Goal: Transaction & Acquisition: Subscribe to service/newsletter

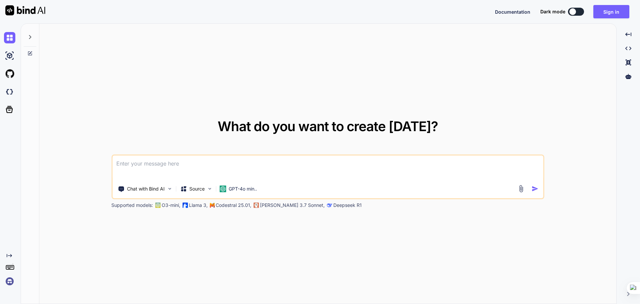
click at [518, 186] on img at bounding box center [522, 189] width 8 height 8
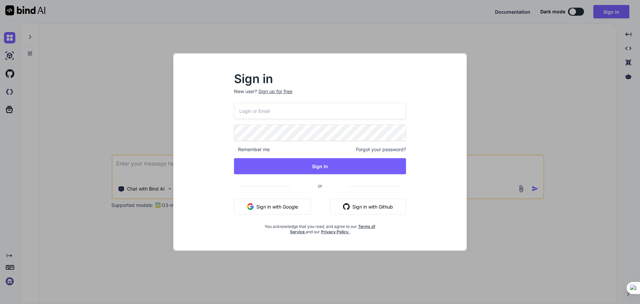
click at [272, 202] on button "Sign in with Google" at bounding box center [272, 206] width 77 height 16
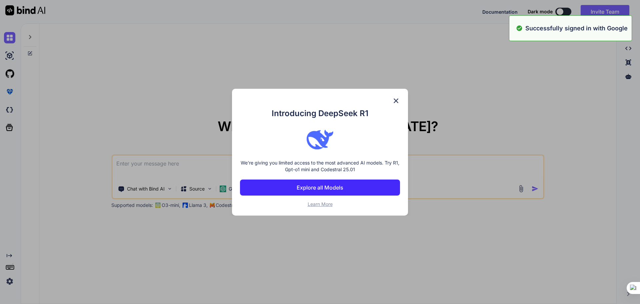
click at [523, 191] on div "Introducing DeepSeek R1 We're giving you limited access to the most advanced AI…" at bounding box center [320, 152] width 640 height 304
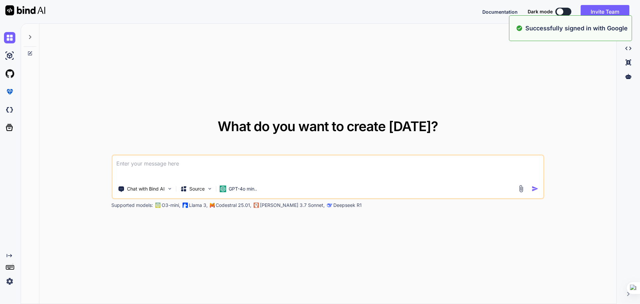
click at [523, 191] on img at bounding box center [522, 189] width 8 height 8
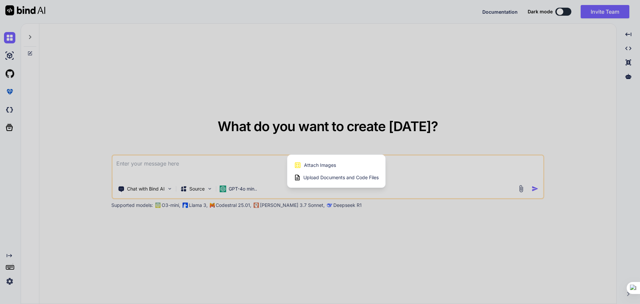
click at [320, 179] on span "Upload Documents and Code Files" at bounding box center [341, 177] width 75 height 7
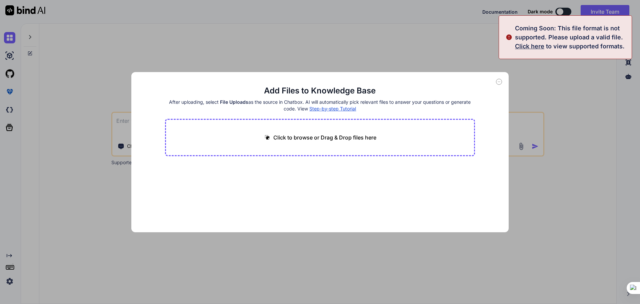
click at [500, 82] on icon at bounding box center [499, 82] width 2 height 0
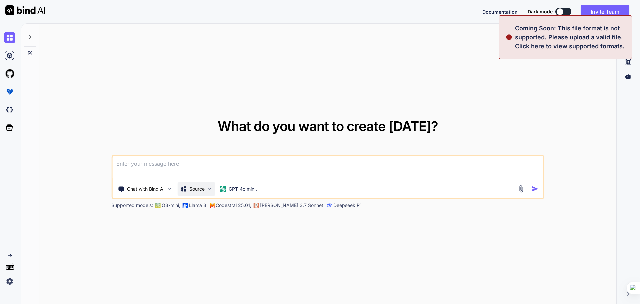
click at [203, 187] on p "Source" at bounding box center [196, 188] width 15 height 7
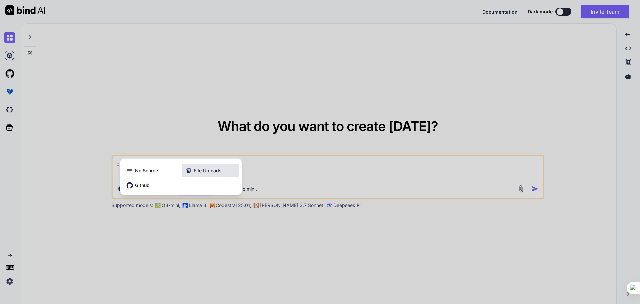
click at [194, 173] on span "File Uploads" at bounding box center [208, 170] width 28 height 7
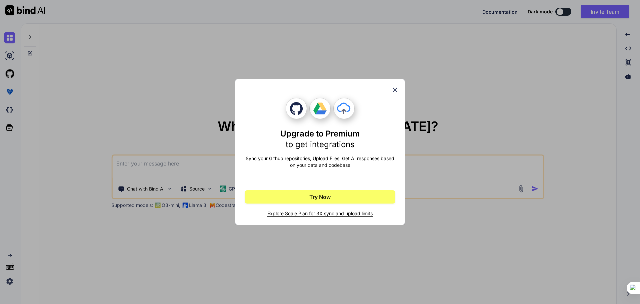
click at [398, 91] on icon at bounding box center [395, 89] width 7 height 7
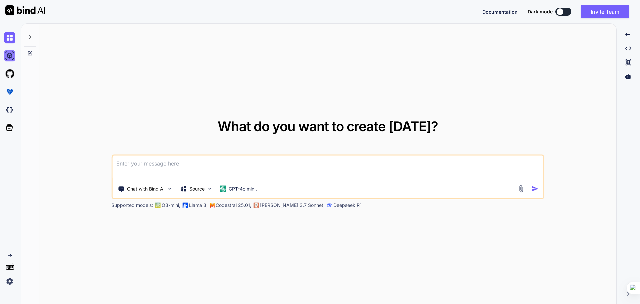
click at [12, 57] on img at bounding box center [9, 55] width 11 height 11
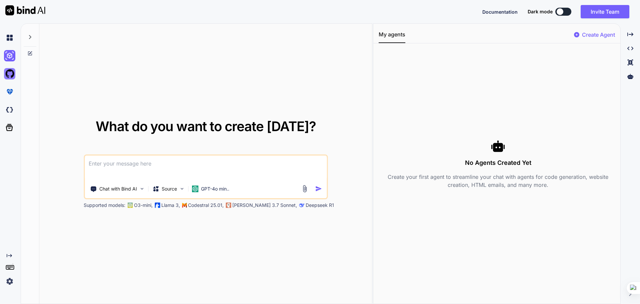
click at [11, 77] on img at bounding box center [9, 73] width 11 height 11
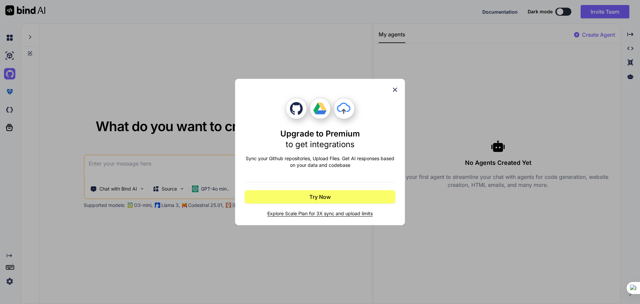
click at [396, 89] on icon at bounding box center [395, 90] width 4 height 4
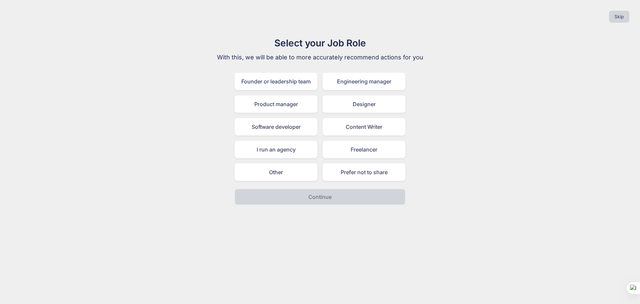
click at [264, 162] on div "Founder or leadership team Engineering manager Product manager Designer Softwar…" at bounding box center [320, 127] width 171 height 108
drag, startPoint x: 286, startPoint y: 180, endPoint x: 289, endPoint y: 178, distance: 3.8
click at [286, 180] on div "Other" at bounding box center [276, 171] width 83 height 17
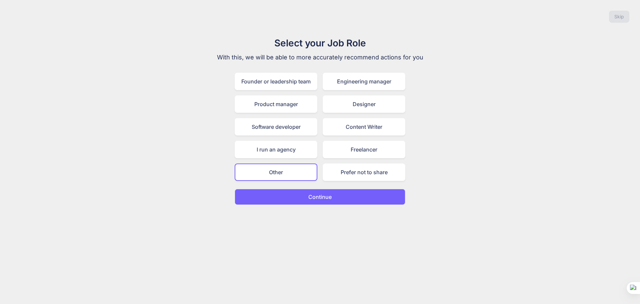
click at [289, 178] on div "Other" at bounding box center [276, 171] width 83 height 17
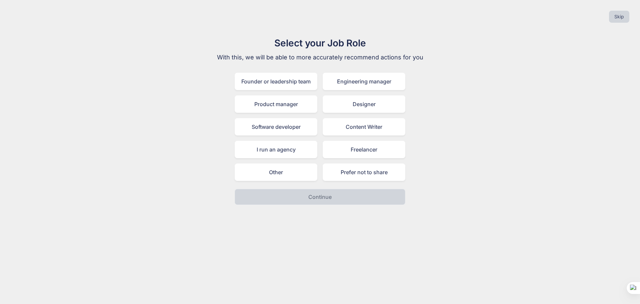
click at [303, 184] on div "Select your Job Role With this, we will be able to more accurately recommend ac…" at bounding box center [320, 120] width 224 height 169
click at [308, 178] on div "Other" at bounding box center [276, 171] width 83 height 17
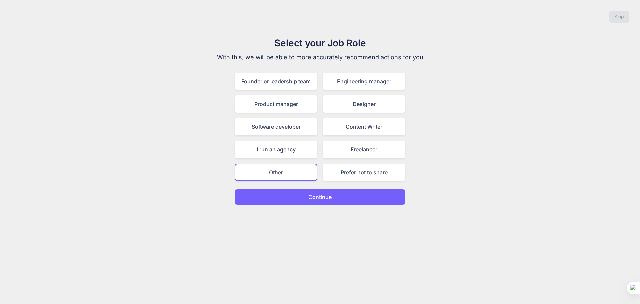
click at [317, 194] on p "Continue" at bounding box center [320, 197] width 23 height 8
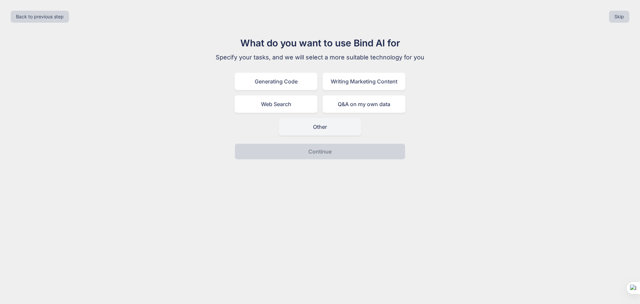
click at [327, 133] on div "Other" at bounding box center [320, 126] width 83 height 17
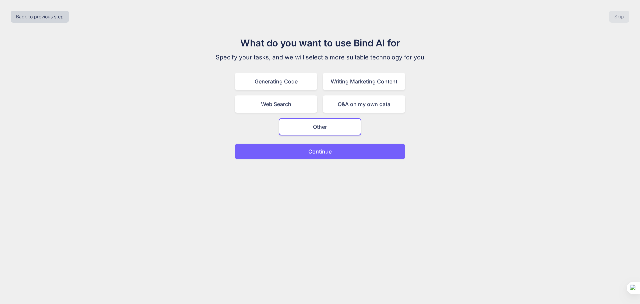
click at [320, 149] on p "Continue" at bounding box center [320, 151] width 23 height 8
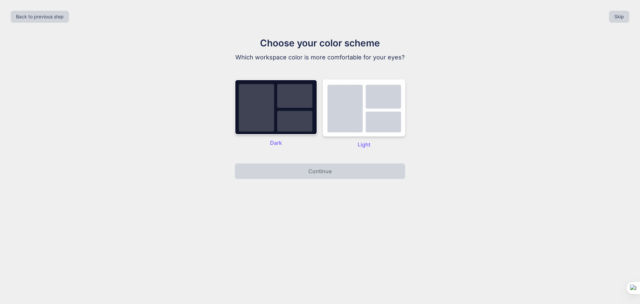
click at [286, 157] on div "Choose your color scheme Which workspace color is more comfortable for your eye…" at bounding box center [320, 107] width 224 height 143
click at [285, 129] on img at bounding box center [276, 106] width 83 height 55
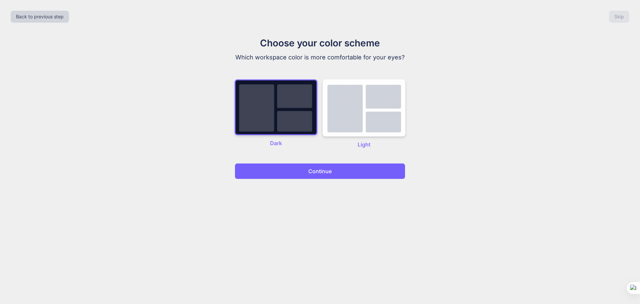
click at [297, 168] on button "Continue" at bounding box center [320, 171] width 171 height 16
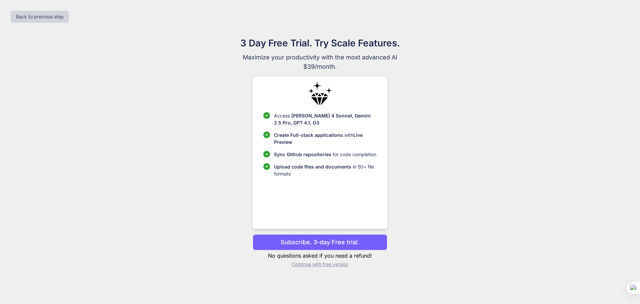
click at [314, 239] on p "Subscribe. 3-day Free trial." at bounding box center [320, 242] width 79 height 9
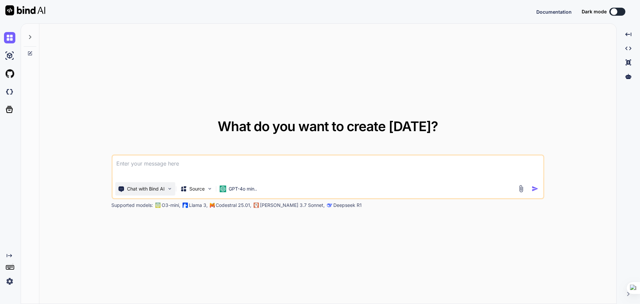
click at [159, 190] on p "Chat with Bind AI" at bounding box center [146, 188] width 38 height 7
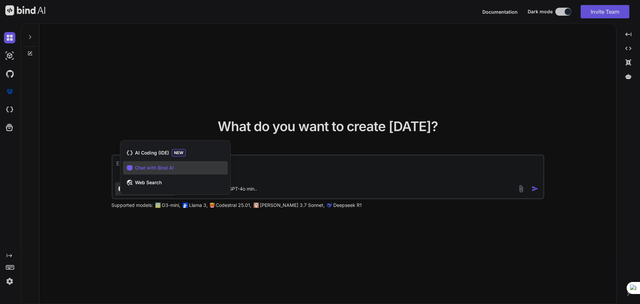
click at [188, 79] on div at bounding box center [320, 152] width 640 height 304
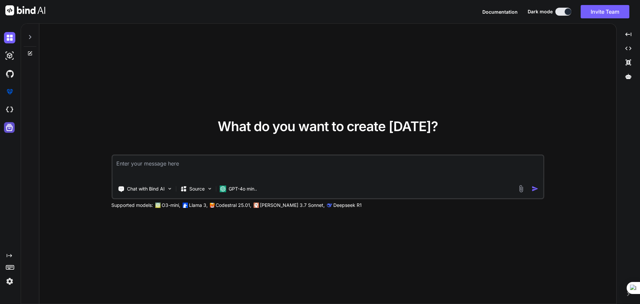
click at [11, 123] on icon at bounding box center [9, 127] width 9 height 9
type textarea "x"
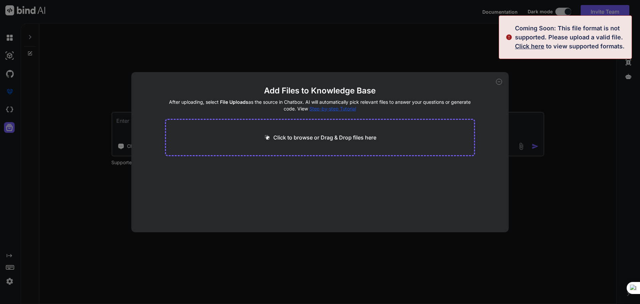
click at [498, 80] on icon at bounding box center [499, 82] width 6 height 6
